Goal: Information Seeking & Learning: Learn about a topic

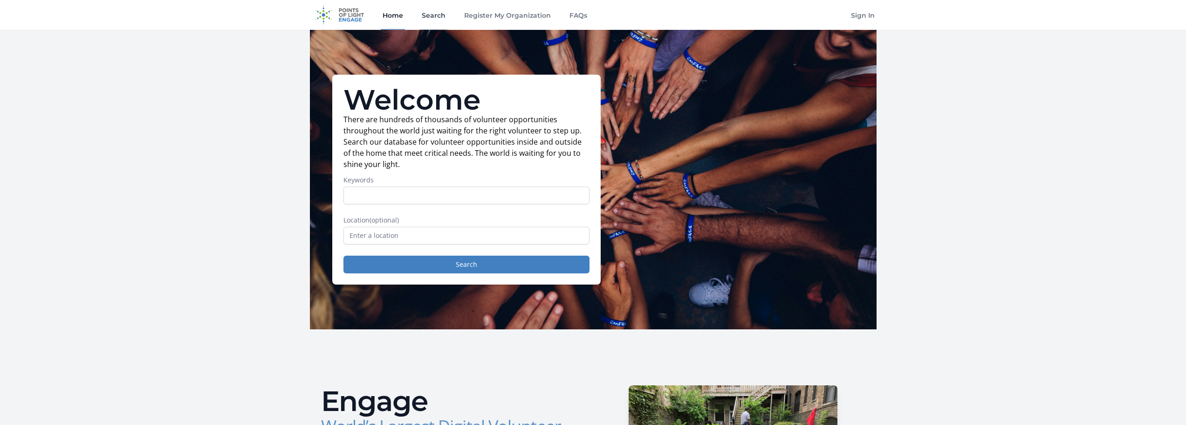
click at [426, 16] on link "Search" at bounding box center [434, 15] width 28 height 30
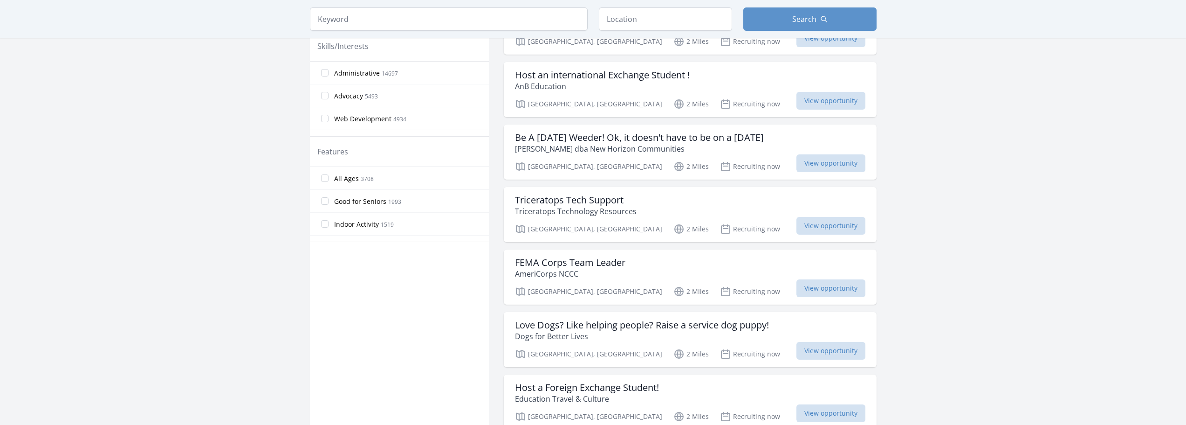
scroll to position [420, 0]
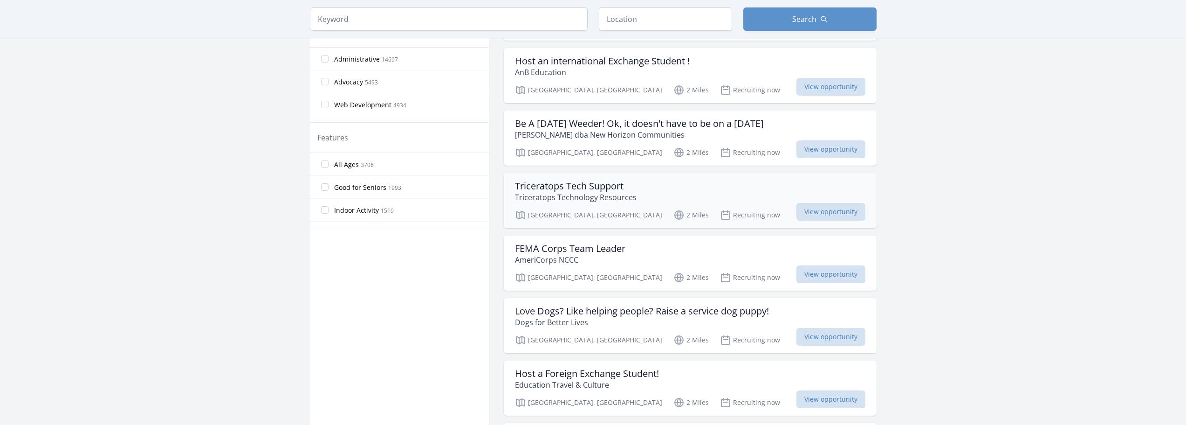
click at [673, 180] on div "Triceratops Tech Support Triceratops Technology Resources" at bounding box center [690, 191] width 351 height 22
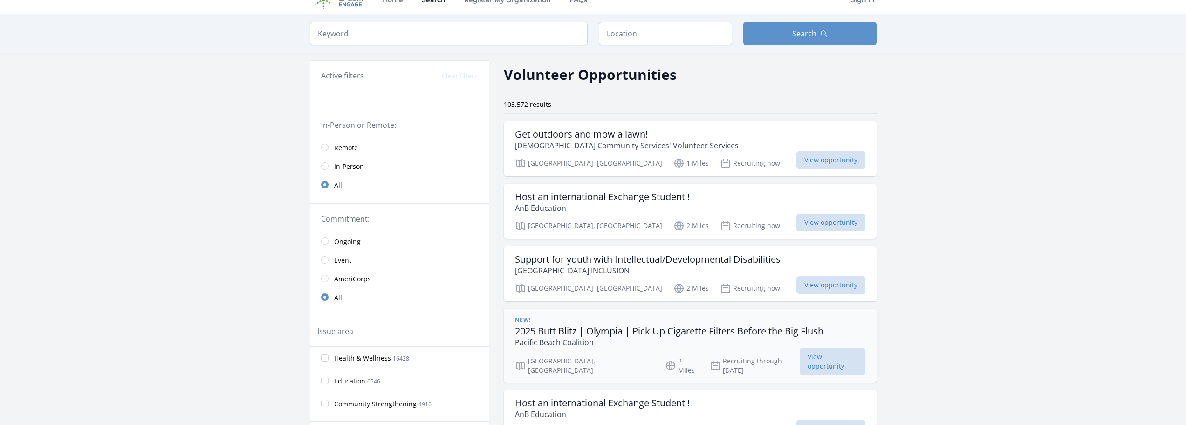
scroll to position [0, 0]
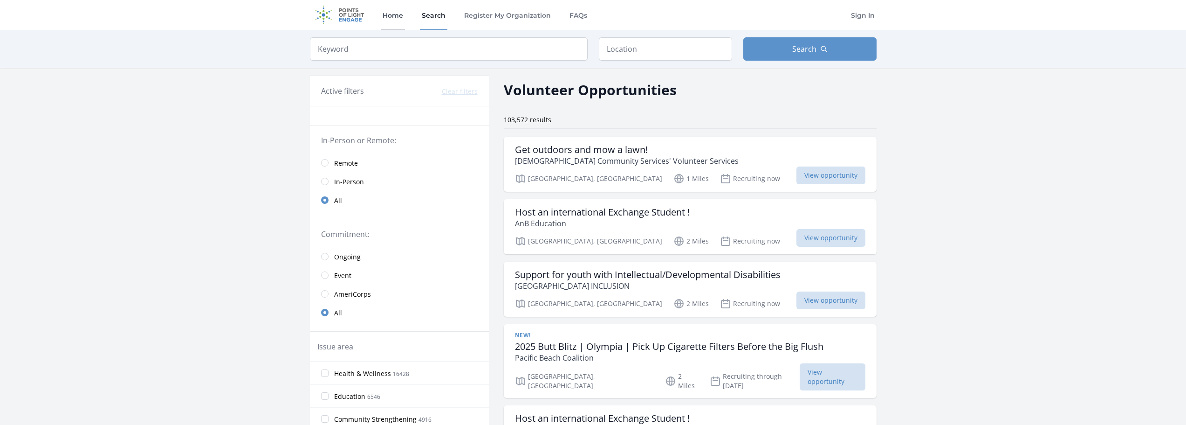
click at [402, 13] on link "Home" at bounding box center [393, 15] width 24 height 30
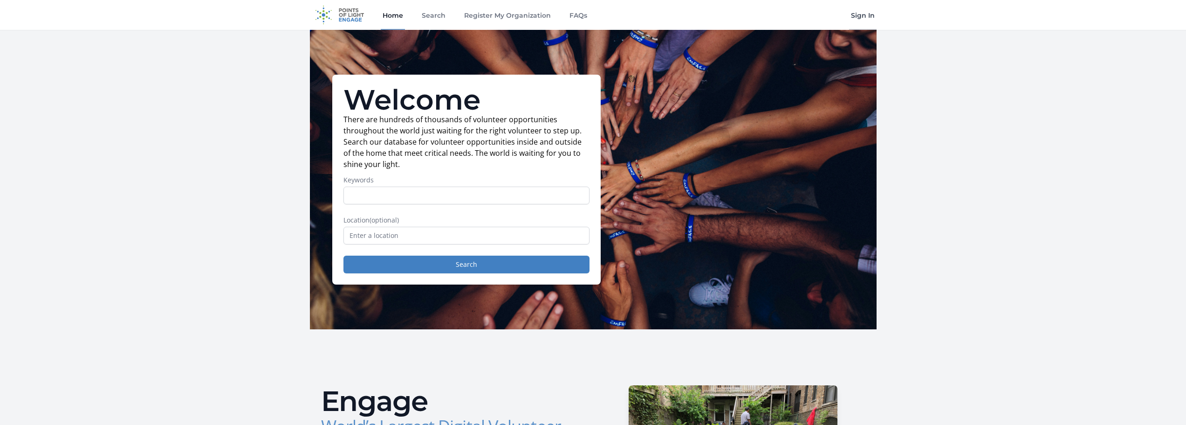
click at [858, 16] on link "Sign In" at bounding box center [863, 15] width 28 height 30
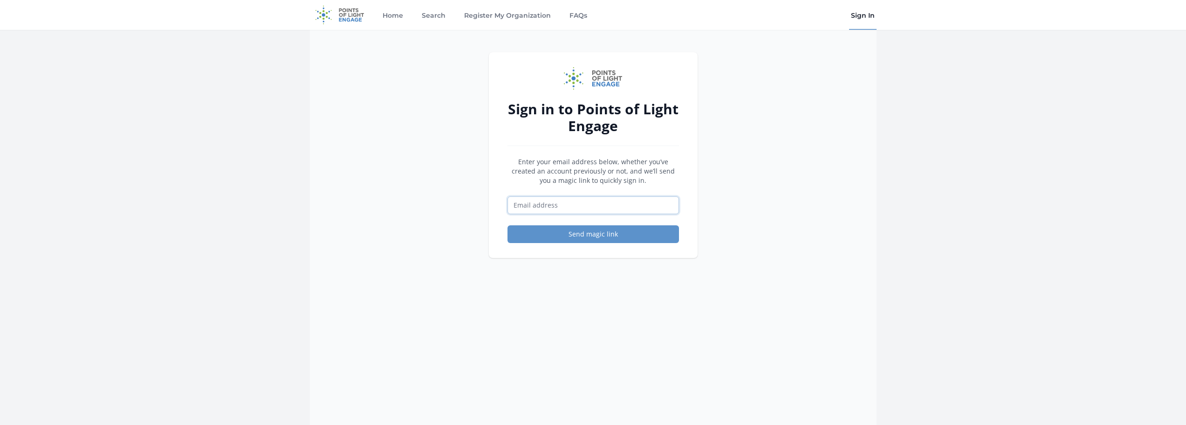
click at [539, 200] on input "Email address" at bounding box center [594, 205] width 172 height 18
type input "[PERSON_NAME][EMAIL_ADDRESS][DOMAIN_NAME]"
click at [508, 225] on button "Send magic link" at bounding box center [594, 234] width 172 height 18
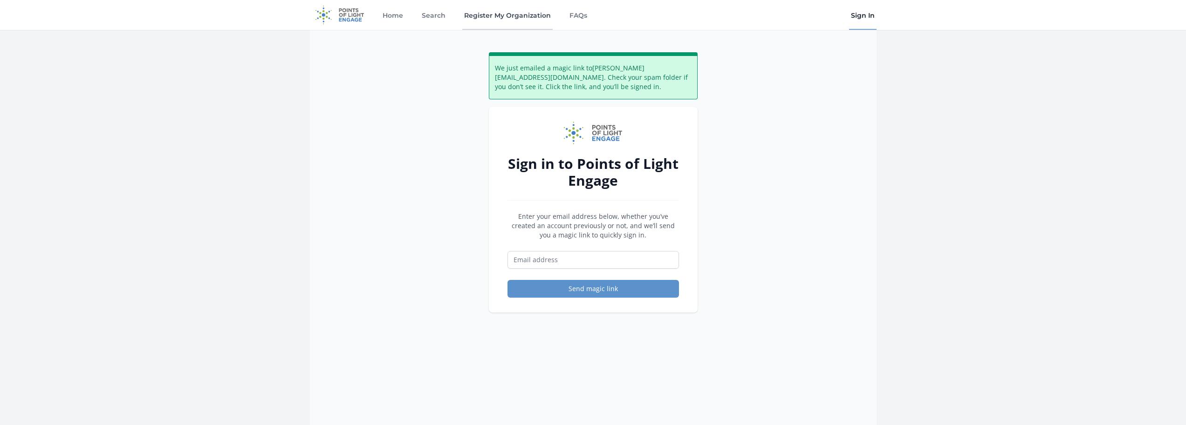
click at [527, 17] on link "Register My Organization" at bounding box center [507, 15] width 90 height 30
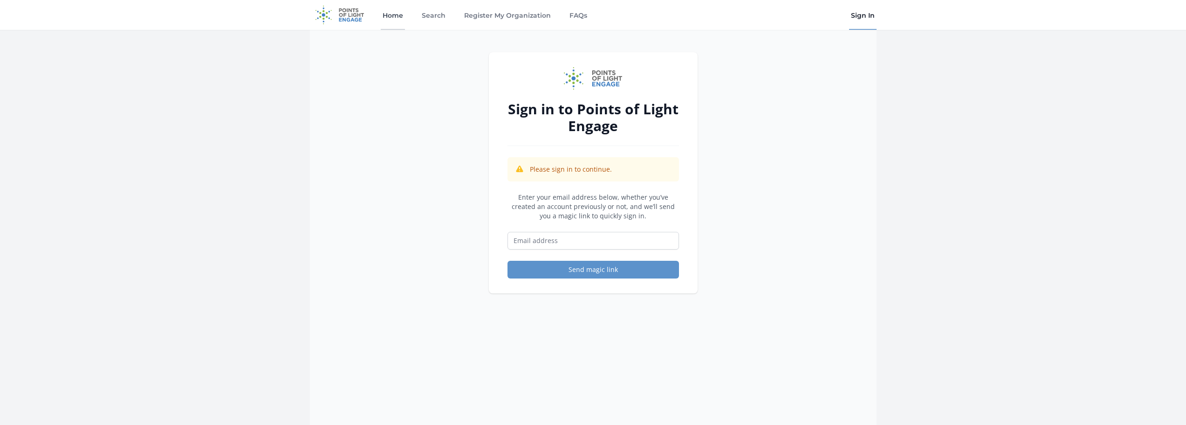
click at [400, 18] on link "Home" at bounding box center [393, 15] width 24 height 30
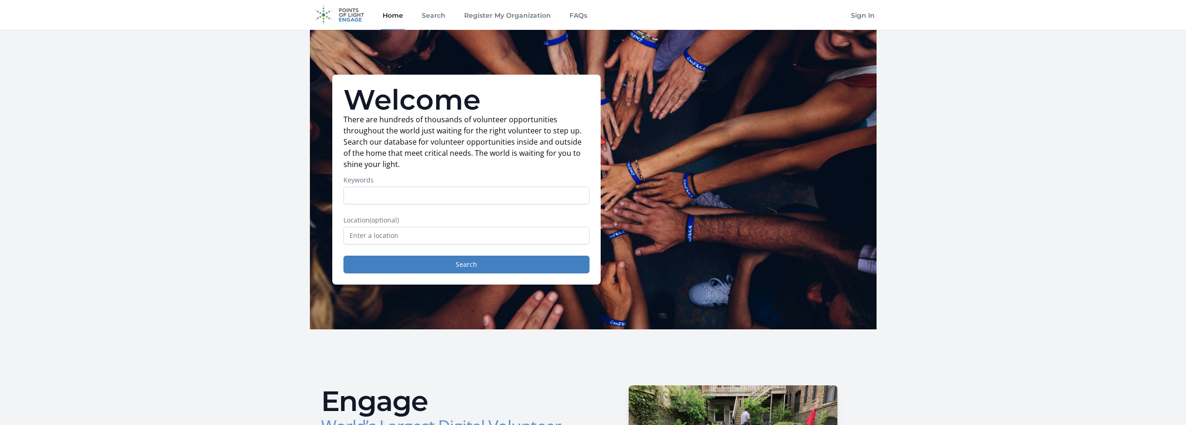
drag, startPoint x: 297, startPoint y: 0, endPoint x: 228, endPoint y: 82, distance: 106.8
